Goal: Transaction & Acquisition: Purchase product/service

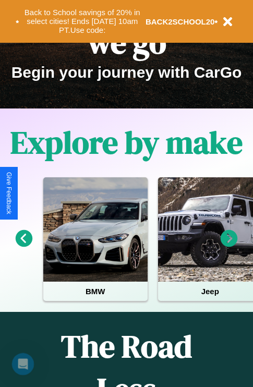
scroll to position [161, 0]
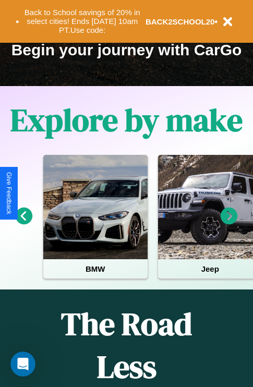
click at [229, 223] on icon at bounding box center [228, 215] width 17 height 17
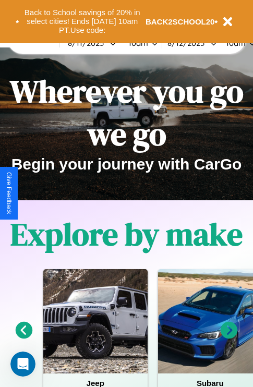
scroll to position [0, 0]
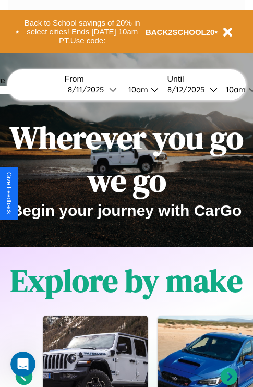
click at [35, 89] on input "text" at bounding box center [20, 89] width 78 height 8
type input "**********"
click at [104, 89] on div "8 / 11 / 2025" at bounding box center [88, 89] width 41 height 10
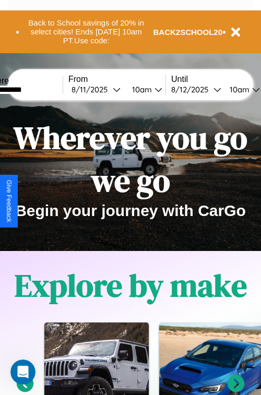
select select "*"
select select "****"
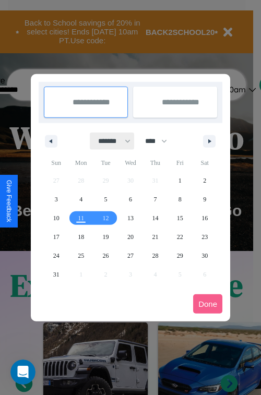
click at [109, 141] on select "******* ******** ***** ***** *** **** **** ****** ********* ******* ******** **…" at bounding box center [112, 140] width 44 height 17
select select "**"
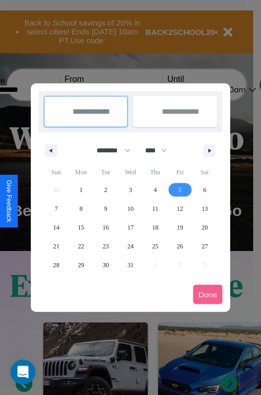
click at [179, 189] on span "5" at bounding box center [179, 189] width 3 height 19
type input "**********"
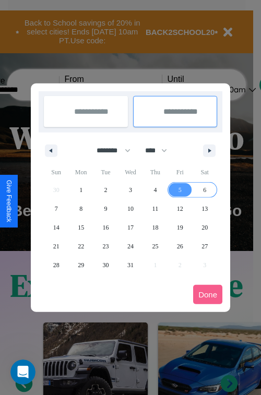
click at [204, 189] on span "6" at bounding box center [204, 189] width 3 height 19
type input "**********"
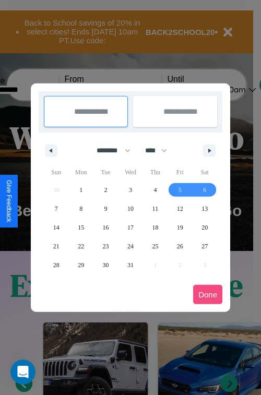
click at [207, 294] on button "Done" at bounding box center [207, 294] width 29 height 19
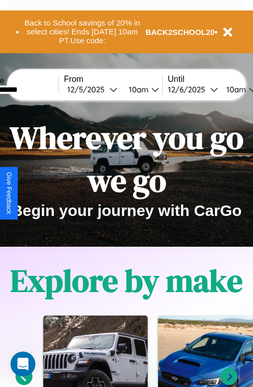
click at [150, 89] on div "10am" at bounding box center [138, 89] width 28 height 10
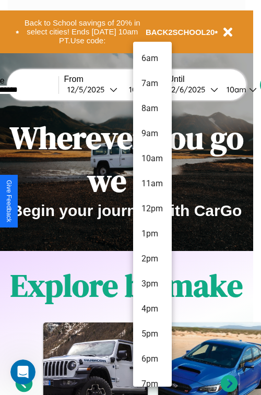
click at [152, 83] on li "7am" at bounding box center [152, 83] width 39 height 25
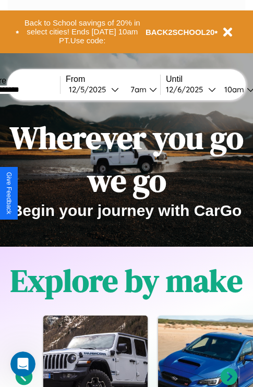
click at [246, 89] on div "10am" at bounding box center [233, 89] width 28 height 10
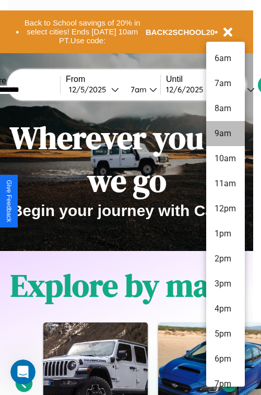
click at [225, 133] on li "9am" at bounding box center [225, 133] width 39 height 25
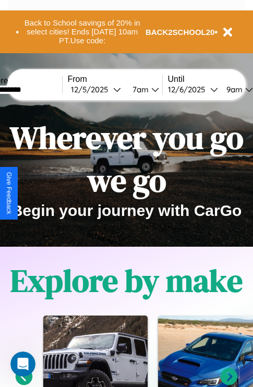
scroll to position [0, 35]
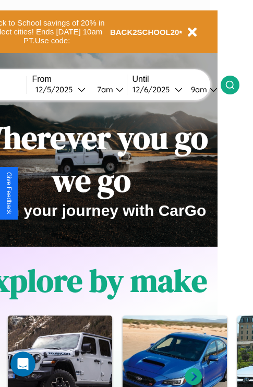
click at [235, 84] on icon at bounding box center [230, 85] width 10 height 10
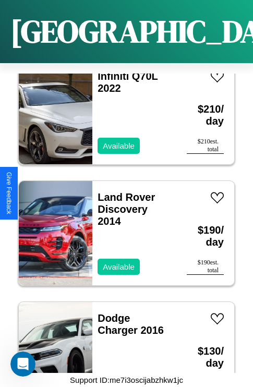
scroll to position [1490, 0]
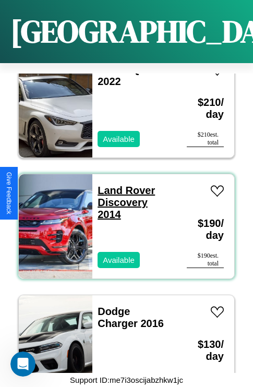
click at [123, 185] on link "Land Rover Discovery 2014" at bounding box center [125, 202] width 57 height 35
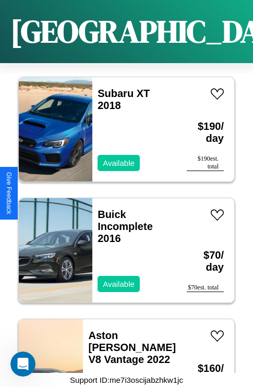
scroll to position [2820, 0]
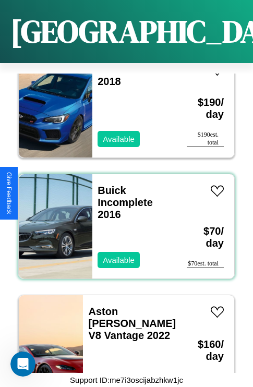
click at [122, 220] on div "Buick Incomplete 2016 Available" at bounding box center [134, 226] width 84 height 104
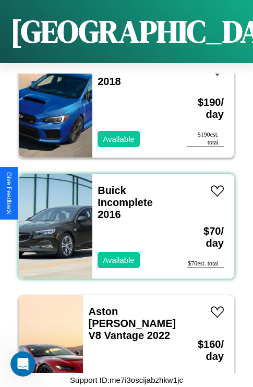
click at [122, 220] on div "Buick Incomplete 2016 Available" at bounding box center [134, 226] width 84 height 104
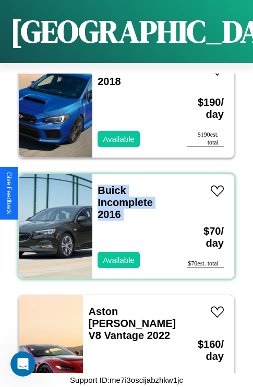
click at [122, 220] on div "Buick Incomplete 2016 Available" at bounding box center [134, 226] width 84 height 104
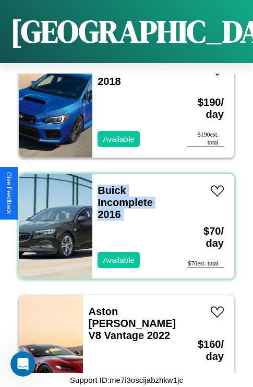
click at [122, 220] on div "Buick Incomplete 2016 Available" at bounding box center [134, 226] width 84 height 104
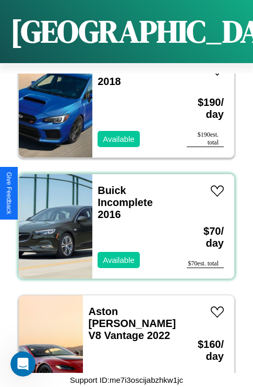
click at [122, 220] on div "Buick Incomplete 2016 Available" at bounding box center [134, 226] width 84 height 104
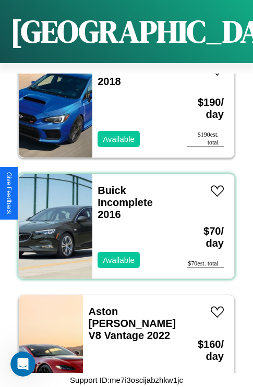
click at [122, 220] on div "Buick Incomplete 2016 Available" at bounding box center [134, 226] width 84 height 104
click at [108, 185] on link "Buick Incomplete 2016" at bounding box center [124, 202] width 55 height 35
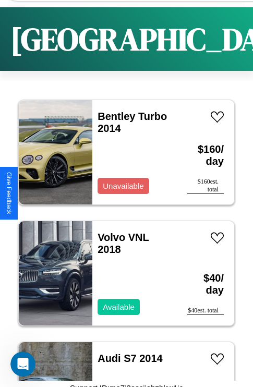
scroll to position [1077, 0]
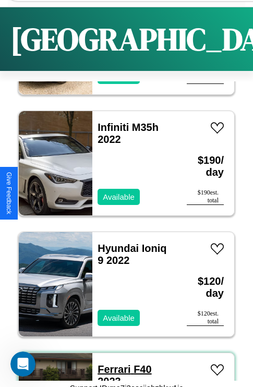
click at [110, 369] on link "Ferrari F40 2023" at bounding box center [124, 374] width 54 height 23
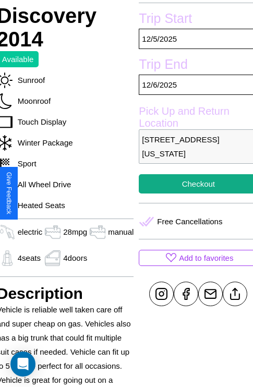
scroll to position [253, 42]
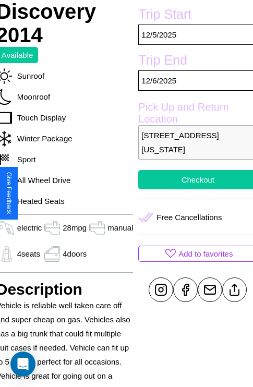
click at [193, 189] on button "Checkout" at bounding box center [197, 179] width 119 height 19
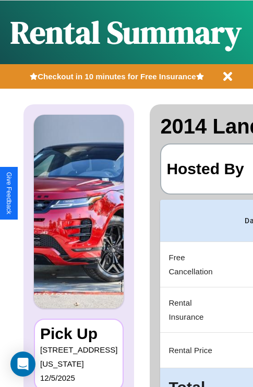
scroll to position [0, 207]
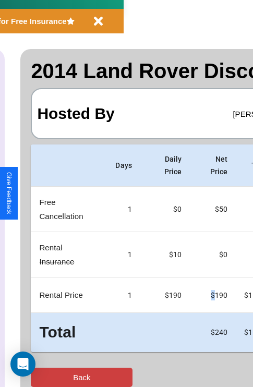
click at [51, 377] on button "Back" at bounding box center [82, 376] width 102 height 19
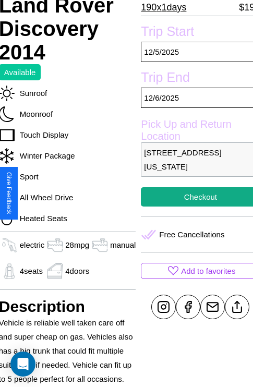
scroll to position [253, 42]
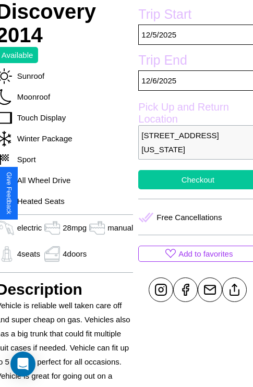
click at [193, 189] on button "Checkout" at bounding box center [197, 179] width 119 height 19
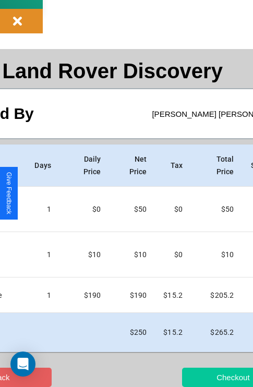
click at [202, 377] on button "Checkout" at bounding box center [233, 376] width 102 height 19
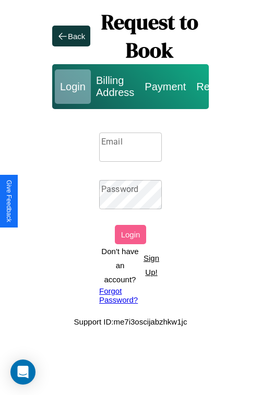
click at [151, 265] on p "Sign Up!" at bounding box center [151, 265] width 21 height 28
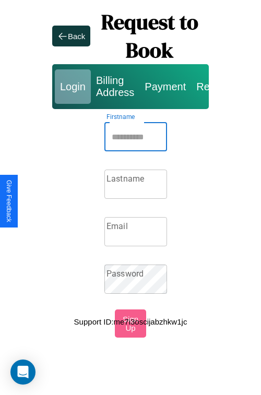
click at [136, 137] on input "Firstname" at bounding box center [135, 136] width 63 height 29
type input "******"
click at [136, 184] on input "Lastname" at bounding box center [135, 183] width 63 height 29
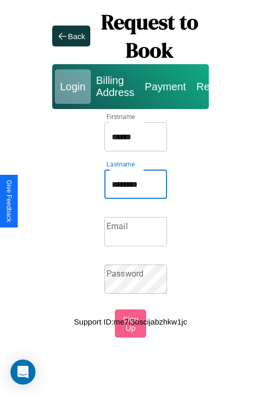
type input "********"
click at [136, 231] on input "Email" at bounding box center [135, 231] width 63 height 29
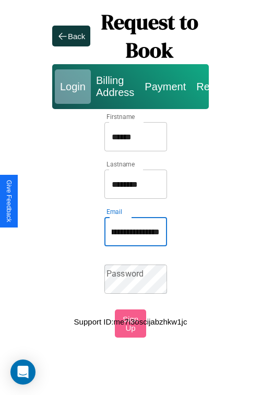
scroll to position [0, 69]
type input "**********"
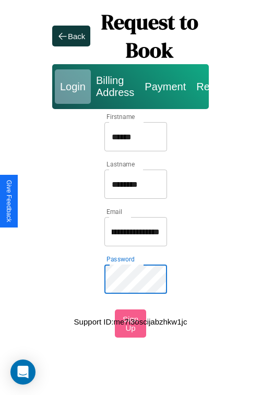
scroll to position [0, 0]
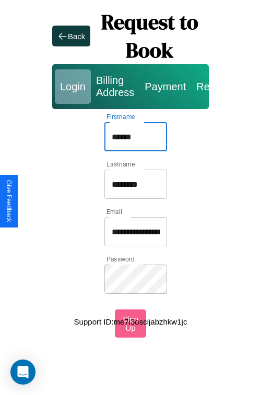
click at [136, 137] on input "******" at bounding box center [135, 136] width 63 height 29
type input "**********"
click at [136, 231] on input "**********" at bounding box center [135, 231] width 63 height 29
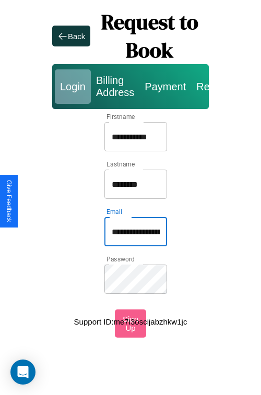
type input "**********"
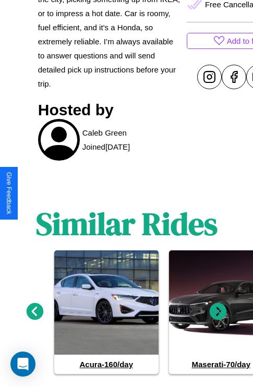
scroll to position [487, 0]
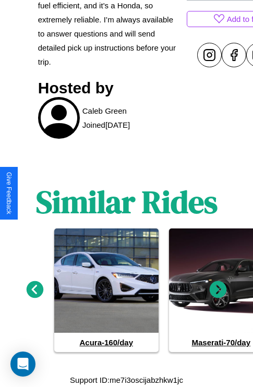
click at [34, 290] on icon at bounding box center [35, 289] width 17 height 17
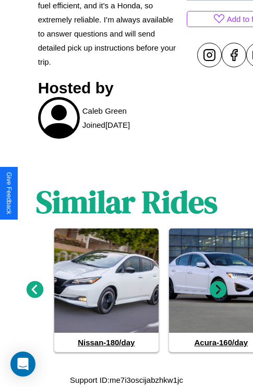
click at [218, 290] on icon at bounding box center [218, 289] width 17 height 17
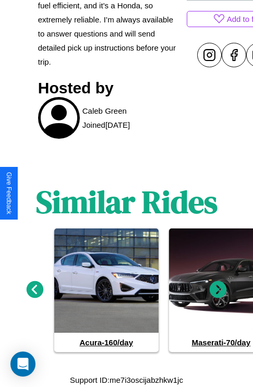
click at [218, 290] on icon at bounding box center [218, 289] width 17 height 17
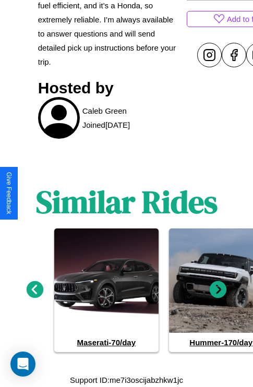
click at [218, 290] on icon at bounding box center [218, 289] width 17 height 17
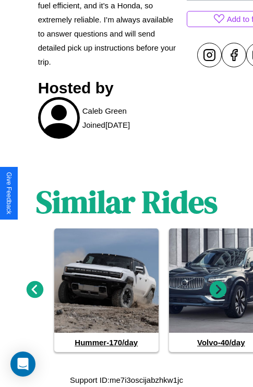
click at [218, 290] on icon at bounding box center [218, 289] width 17 height 17
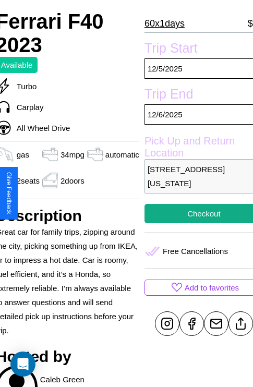
scroll to position [208, 44]
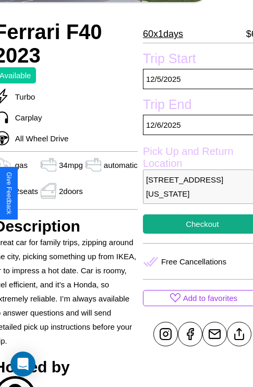
click at [193, 193] on p "5934 School Street Philadelphia Pennsylvania 38911 United States" at bounding box center [202, 186] width 119 height 34
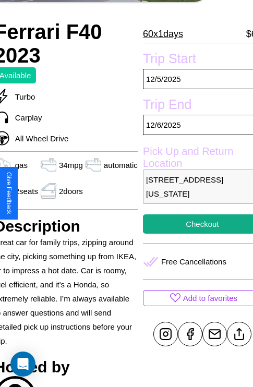
click at [193, 193] on p "5934 School Street Philadelphia Pennsylvania 38911 United States" at bounding box center [202, 186] width 119 height 34
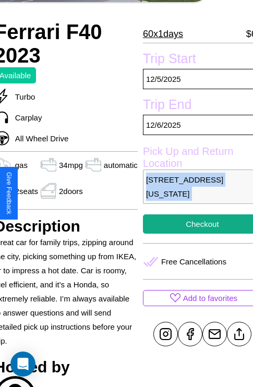
click at [193, 193] on p "5934 School Street Philadelphia Pennsylvania 38911 United States" at bounding box center [202, 186] width 119 height 34
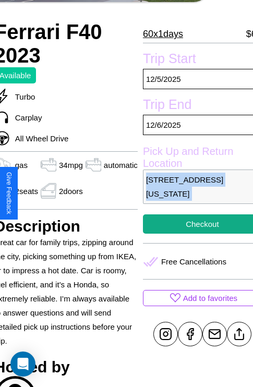
click at [193, 193] on p "5934 School Street Philadelphia Pennsylvania 38911 United States" at bounding box center [202, 186] width 119 height 34
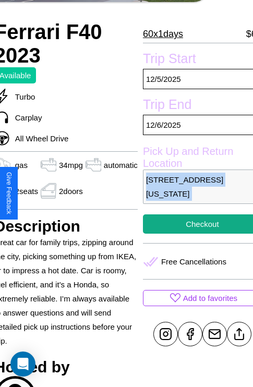
click at [193, 193] on p "5934 School Street Philadelphia Pennsylvania 38911 United States" at bounding box center [202, 186] width 119 height 34
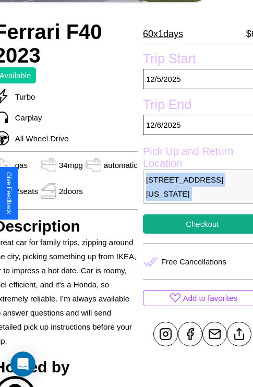
click at [193, 193] on p "5934 School Street Philadelphia Pennsylvania 38911 United States" at bounding box center [202, 186] width 119 height 34
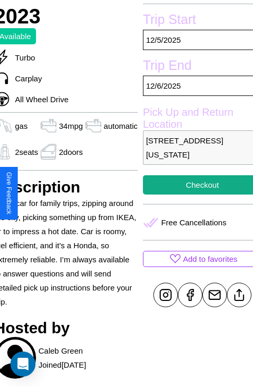
scroll to position [253, 44]
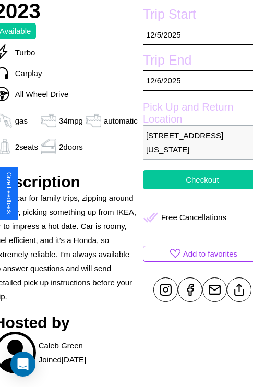
click at [193, 189] on button "Checkout" at bounding box center [202, 179] width 119 height 19
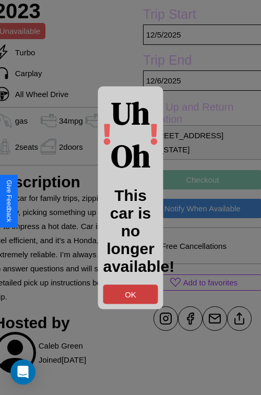
click at [130, 293] on button "OK" at bounding box center [130, 293] width 55 height 19
